Goal: Book appointment/travel/reservation

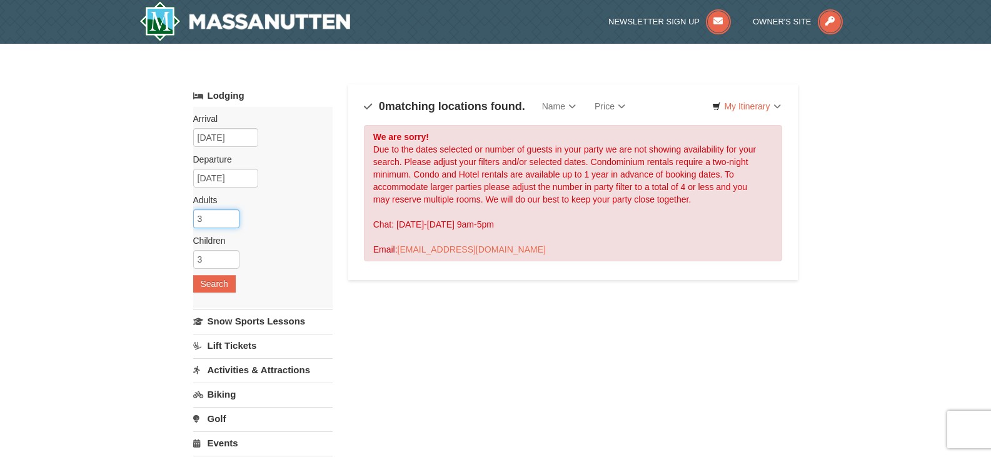
click at [230, 222] on input "3" at bounding box center [216, 219] width 46 height 19
type input "2"
click at [230, 222] on input "2" at bounding box center [216, 219] width 46 height 19
click at [217, 285] on button "Search" at bounding box center [214, 284] width 43 height 18
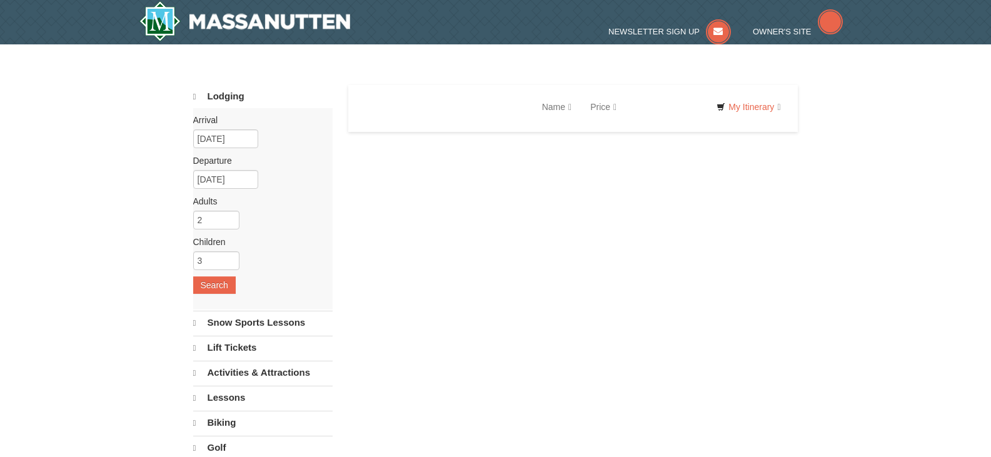
select select "10"
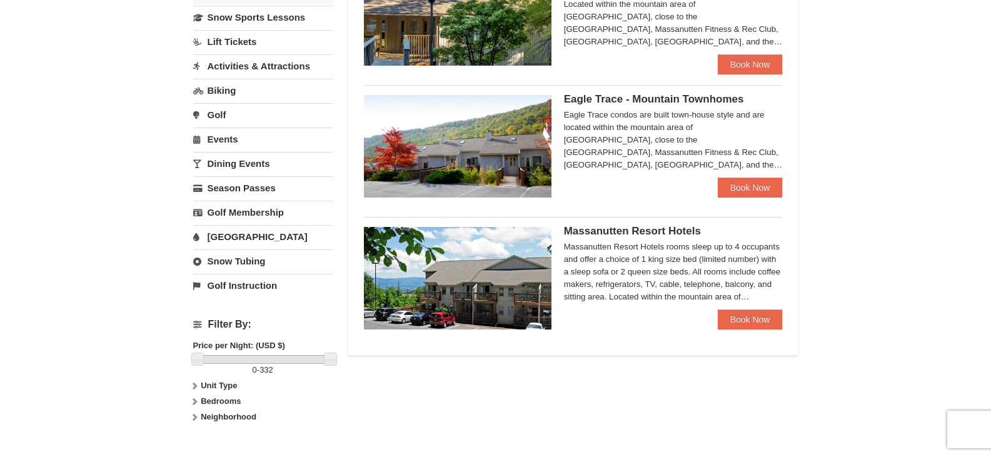
scroll to position [315, 0]
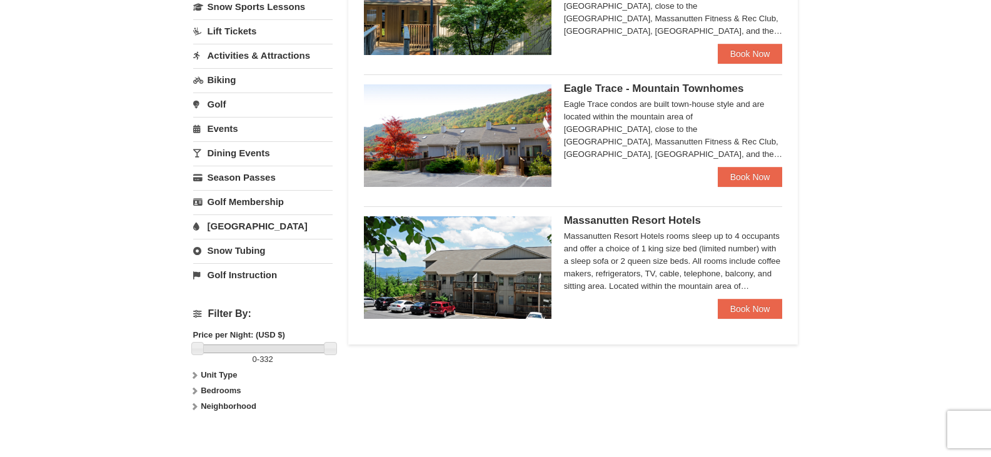
click at [241, 251] on link "Snow Tubing" at bounding box center [262, 250] width 139 height 23
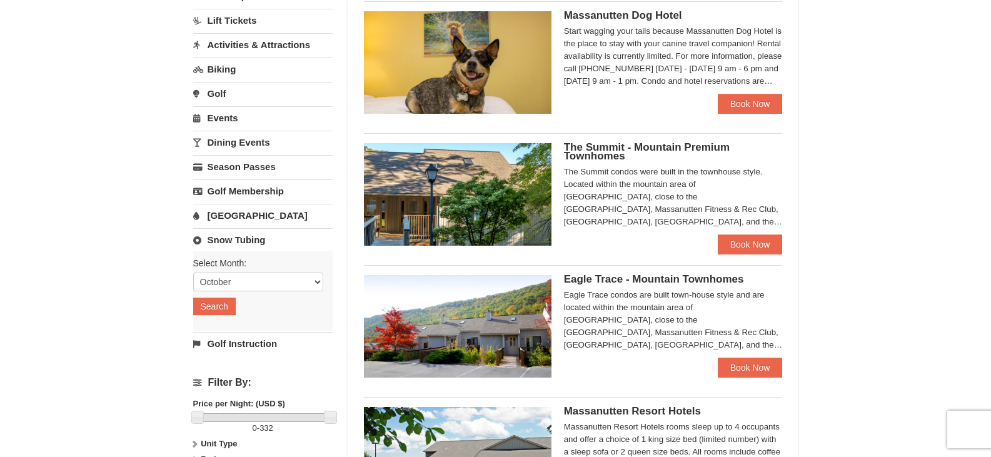
scroll to position [113, 0]
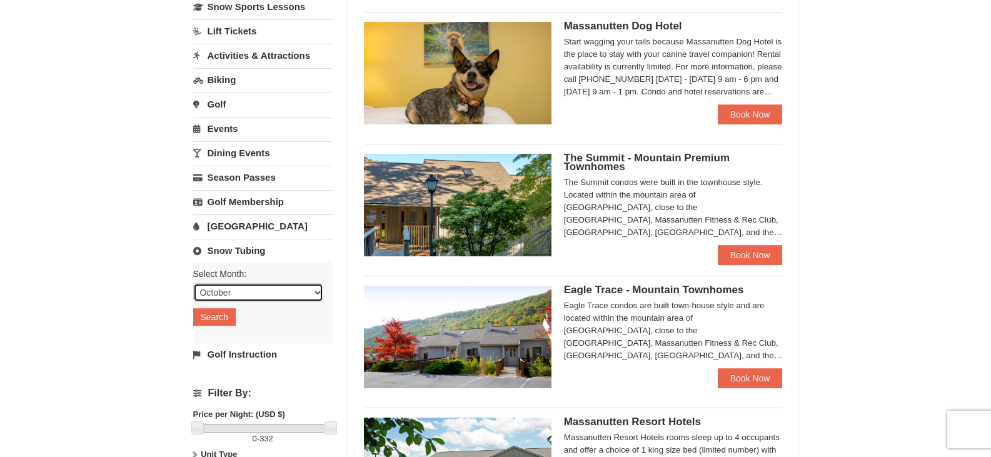
click at [314, 294] on select "October November December January February March April May June July August Sep…" at bounding box center [258, 292] width 130 height 19
select select "1"
click at [193, 283] on select "October November December January February March April May June July August Sep…" at bounding box center [258, 292] width 130 height 19
click at [224, 313] on button "Search" at bounding box center [214, 317] width 43 height 18
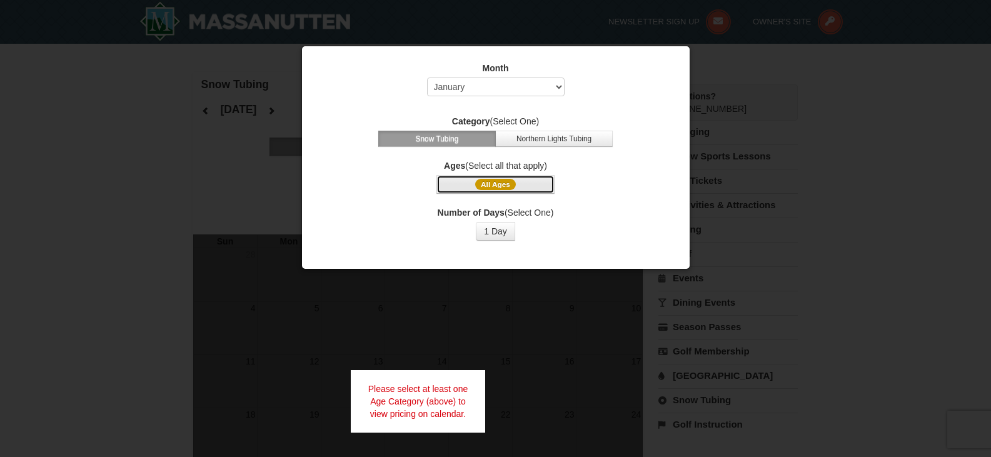
click at [497, 186] on span "All Ages" at bounding box center [495, 184] width 41 height 11
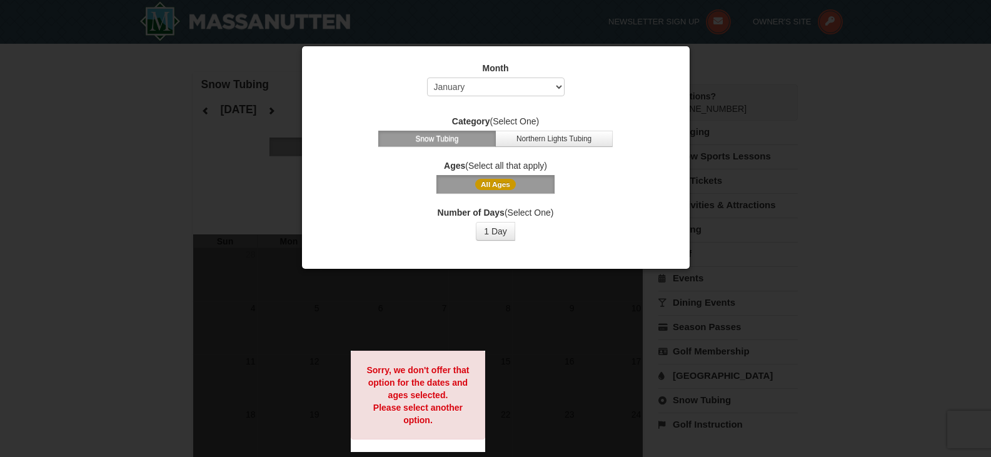
click at [605, 206] on div "Month Select October November December January February March April May June Ju…" at bounding box center [495, 152] width 375 height 198
click at [158, 390] on div at bounding box center [495, 228] width 991 height 457
click at [503, 184] on span "All Ages" at bounding box center [495, 184] width 41 height 11
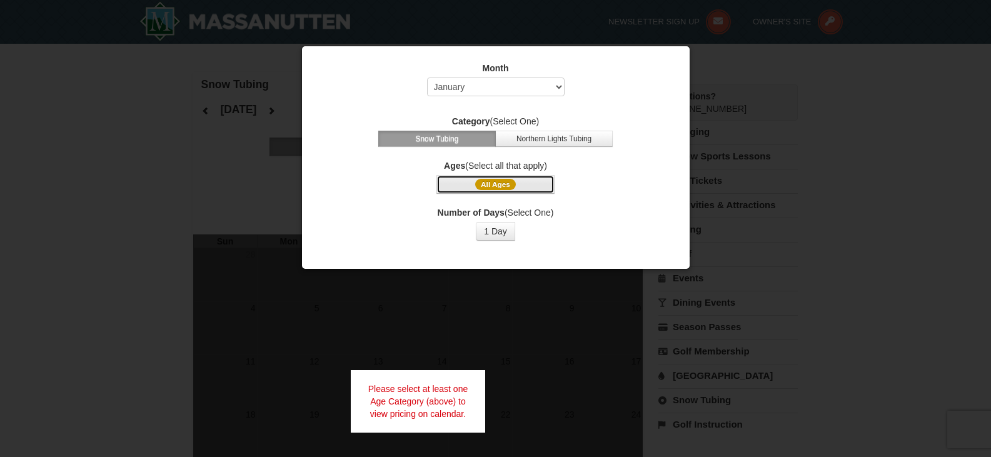
click at [546, 188] on button "All Ages" at bounding box center [496, 184] width 118 height 19
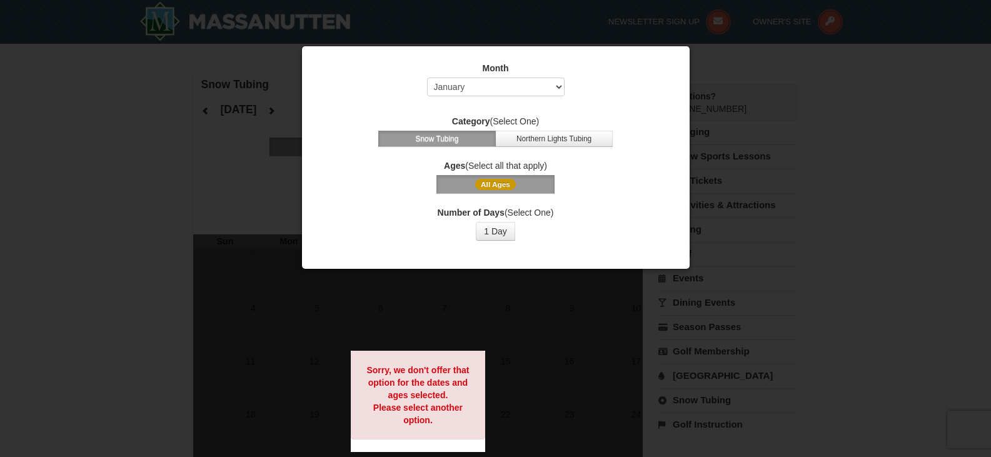
click at [505, 186] on span "All Ages" at bounding box center [495, 184] width 41 height 11
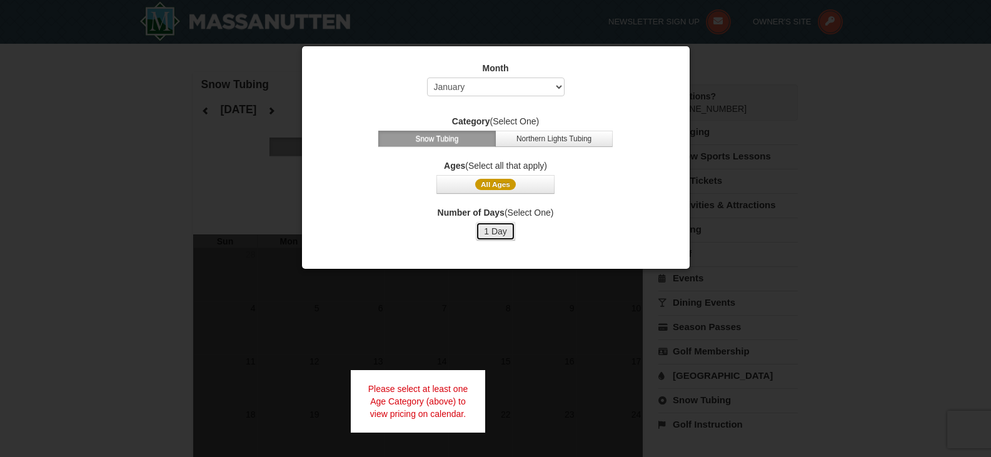
click at [500, 231] on button "1 Day" at bounding box center [495, 231] width 39 height 19
click at [460, 131] on button "Snow Tubing" at bounding box center [437, 139] width 118 height 16
click at [547, 134] on button "Northern Lights Tubing" at bounding box center [554, 139] width 118 height 16
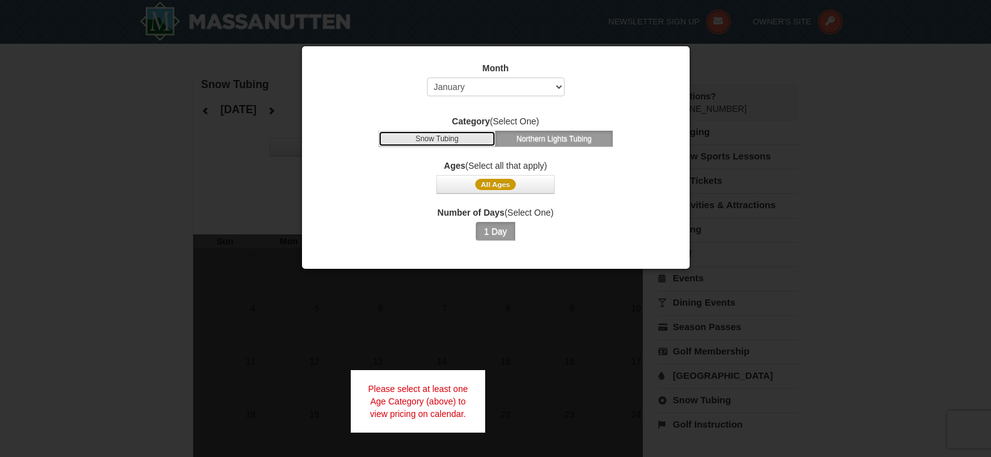
click at [446, 134] on button "Snow Tubing" at bounding box center [437, 139] width 118 height 16
click at [164, 358] on div at bounding box center [495, 228] width 991 height 457
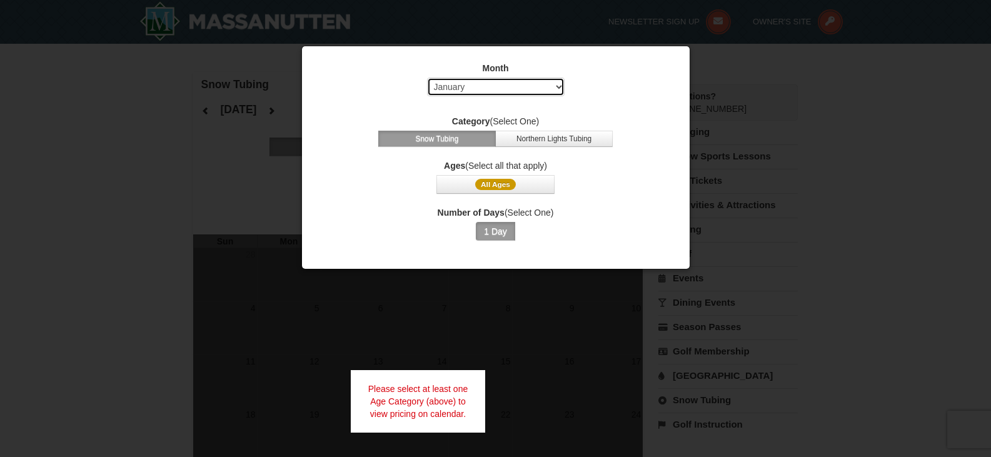
click at [558, 83] on select "Select October November December January February March April May June July Aug…" at bounding box center [496, 87] width 138 height 19
click at [427, 78] on select "Select October November December January February March April May June July Aug…" at bounding box center [496, 87] width 138 height 19
click at [503, 327] on div at bounding box center [495, 228] width 991 height 457
click at [918, 64] on div at bounding box center [495, 228] width 991 height 457
click at [898, 64] on div at bounding box center [495, 228] width 991 height 457
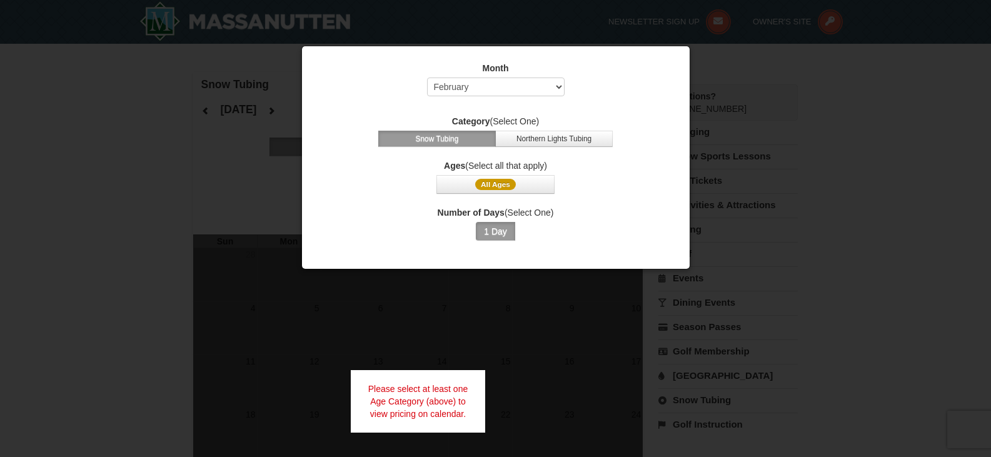
click at [488, 418] on div at bounding box center [495, 228] width 991 height 457
click at [555, 90] on select "Select October November December January February March April May June July Aug…" at bounding box center [496, 87] width 138 height 19
select select "1"
click at [427, 78] on select "Select October November December January February March April May June July Aug…" at bounding box center [496, 87] width 138 height 19
click at [154, 319] on div at bounding box center [495, 228] width 991 height 457
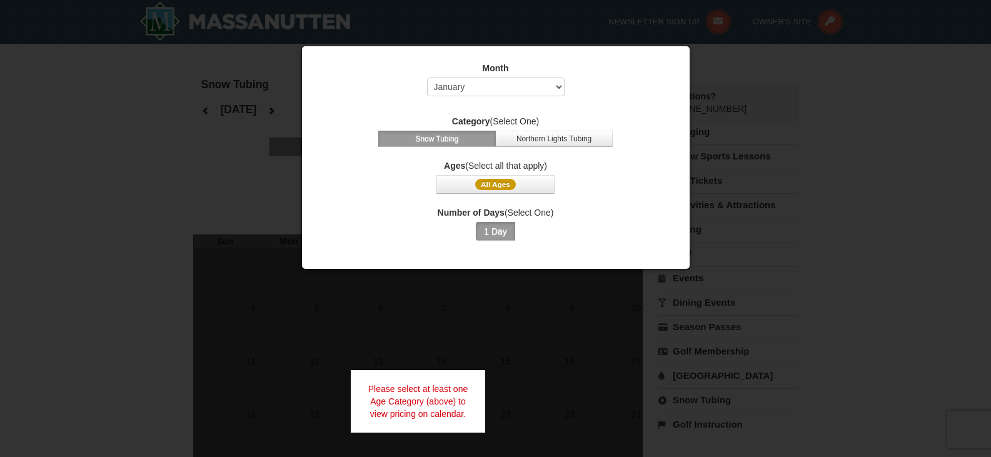
click at [208, 119] on div at bounding box center [495, 228] width 991 height 457
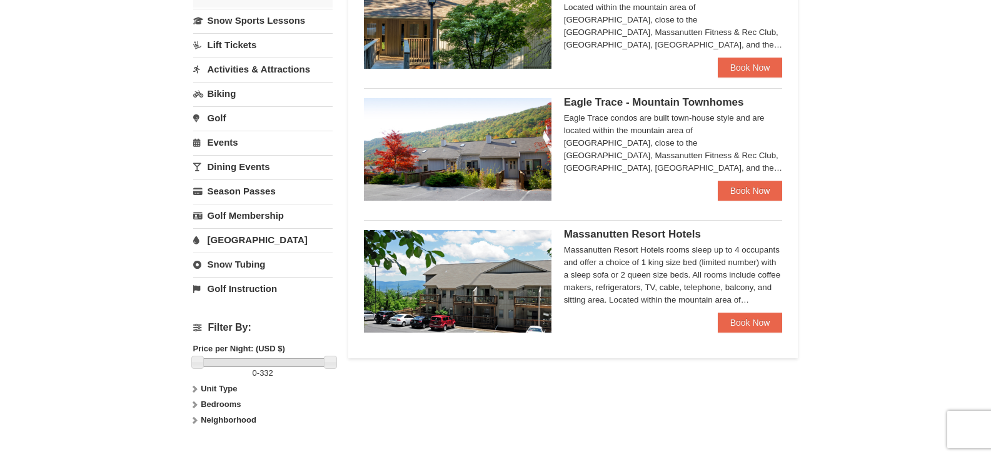
scroll to position [304, 0]
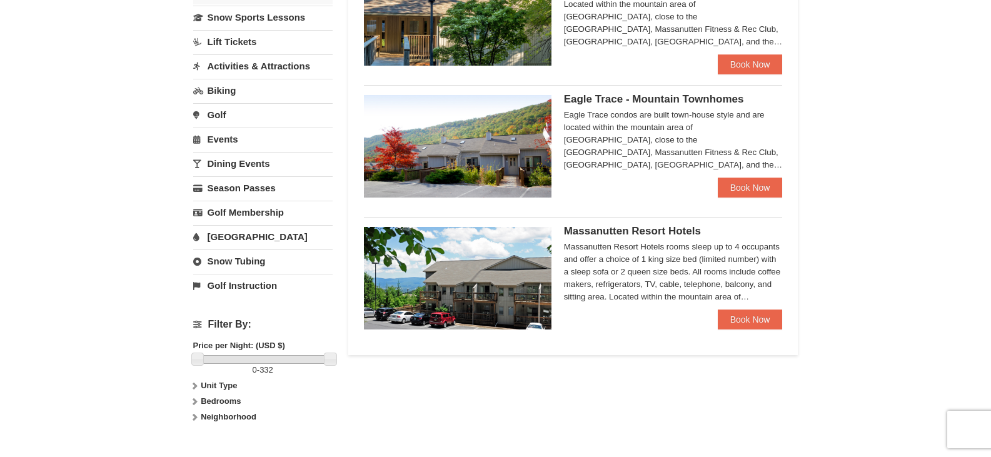
click at [242, 262] on link "Snow Tubing" at bounding box center [262, 261] width 139 height 23
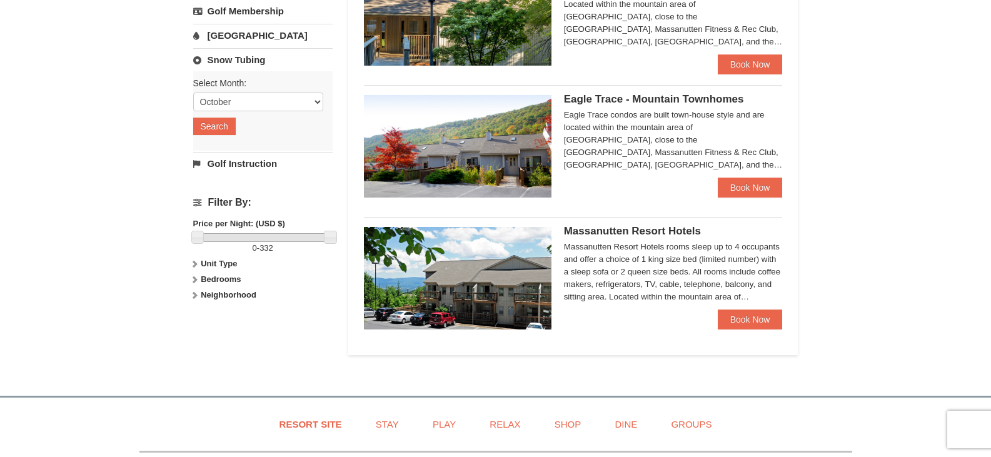
click at [323, 101] on div "Select Month: Please format dates MM/DD/YYYY October November December January …" at bounding box center [262, 110] width 139 height 79
click at [320, 101] on select "October November December January February March April May June July August Sep…" at bounding box center [258, 102] width 130 height 19
select select "1"
click at [193, 93] on select "October November December January February March April May June July August Sep…" at bounding box center [258, 102] width 130 height 19
click at [225, 129] on button "Search" at bounding box center [214, 127] width 43 height 18
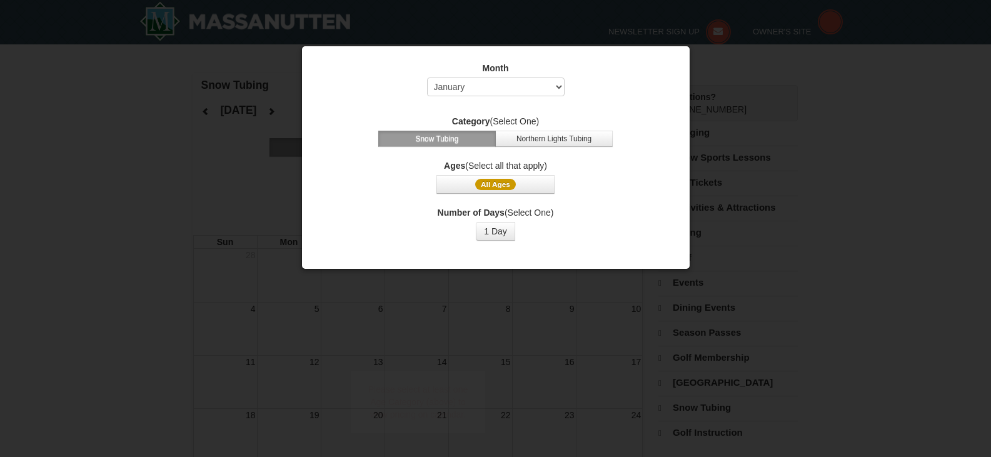
select select "1"
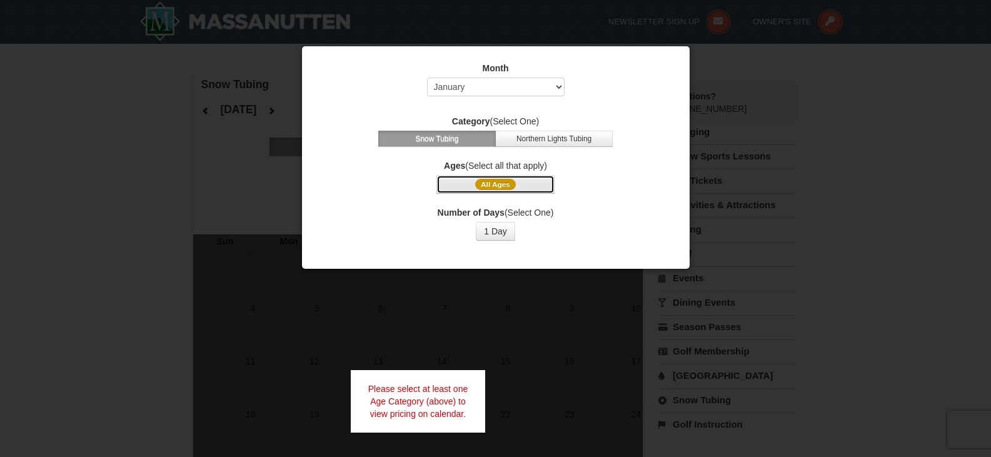
click at [482, 179] on span "All Ages" at bounding box center [495, 184] width 41 height 11
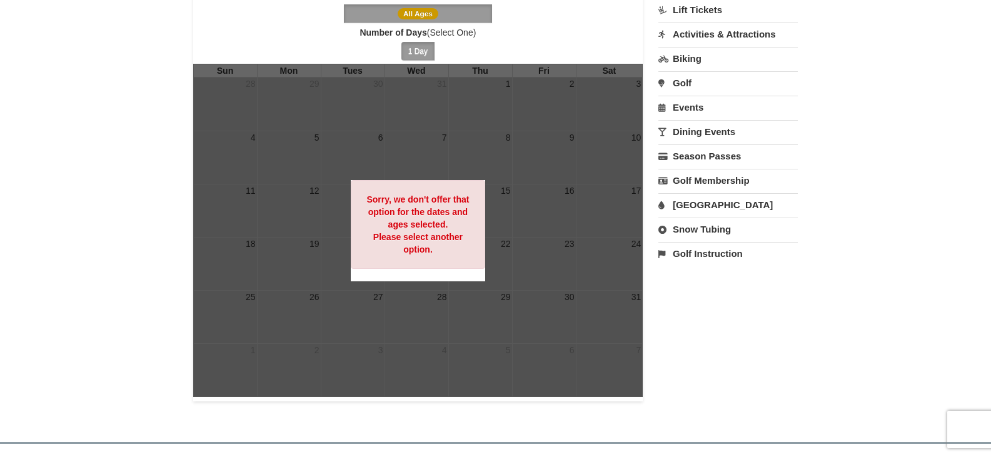
scroll to position [186, 0]
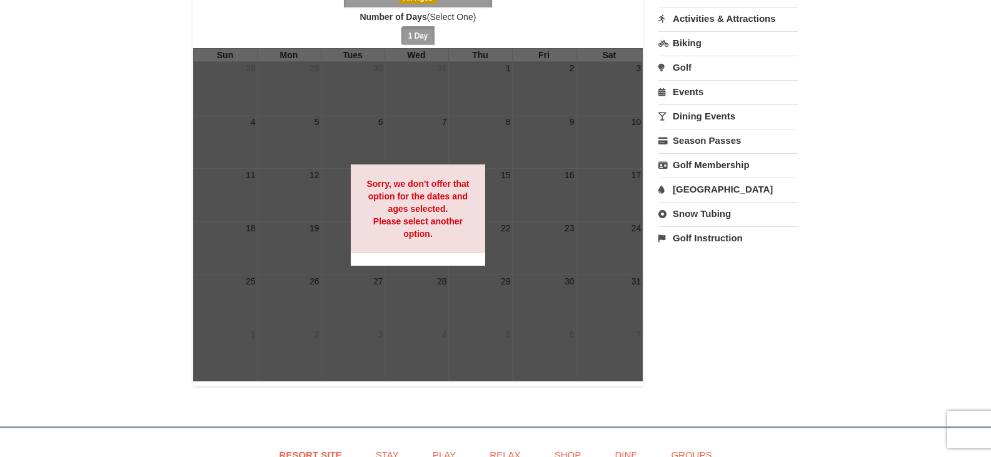
click at [704, 214] on link "Snow Tubing" at bounding box center [728, 213] width 139 height 23
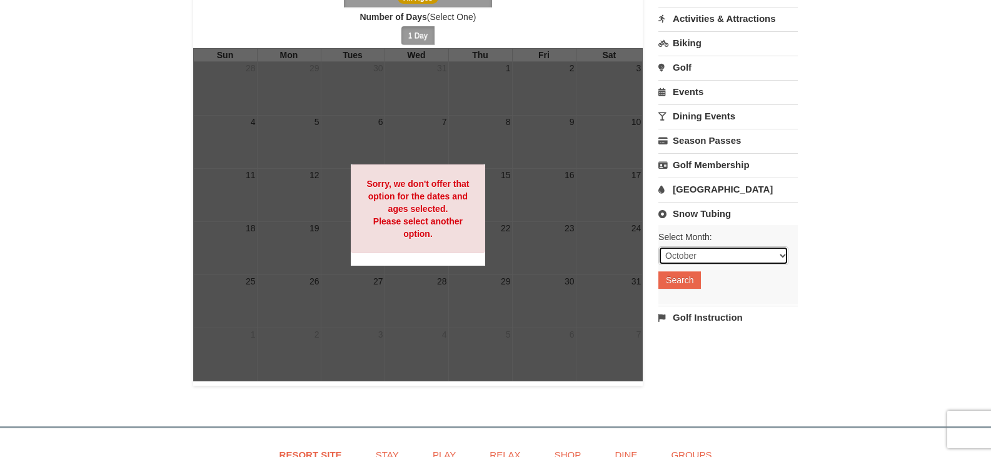
click at [784, 258] on select "October November December January February March April May June July August Sep…" at bounding box center [724, 255] width 130 height 19
select select "1"
click at [659, 246] on select "October November December January February March April May June July August Sep…" at bounding box center [724, 255] width 130 height 19
click at [679, 281] on button "Search" at bounding box center [680, 280] width 43 height 18
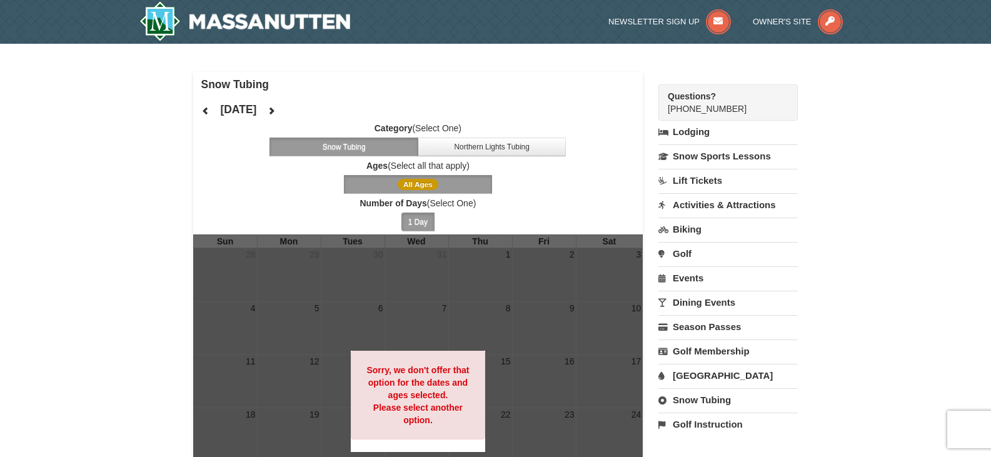
click at [679, 281] on link "Events" at bounding box center [728, 277] width 139 height 23
